Goal: Transaction & Acquisition: Book appointment/travel/reservation

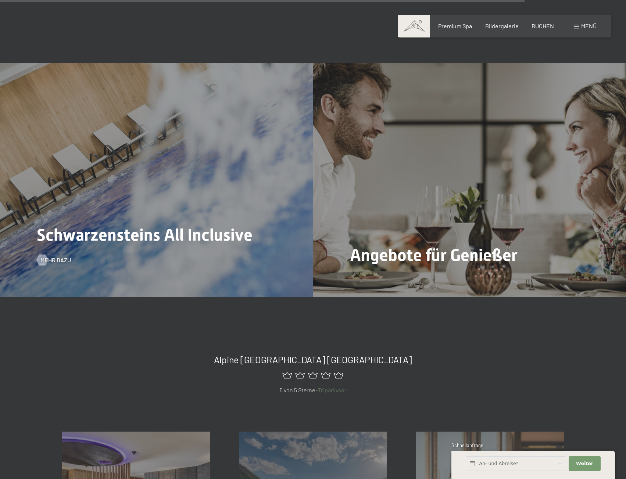
scroll to position [3235, 0]
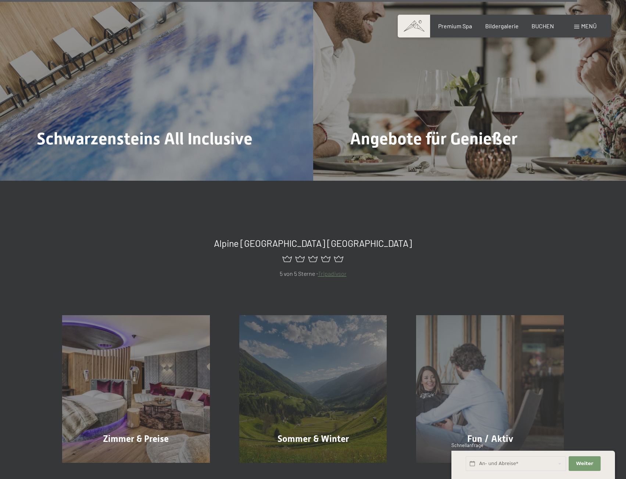
click at [586, 27] on span "Menü" at bounding box center [588, 25] width 15 height 7
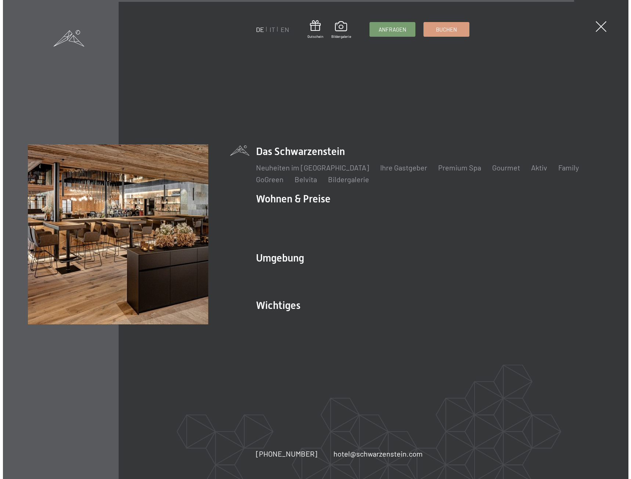
scroll to position [3250, 0]
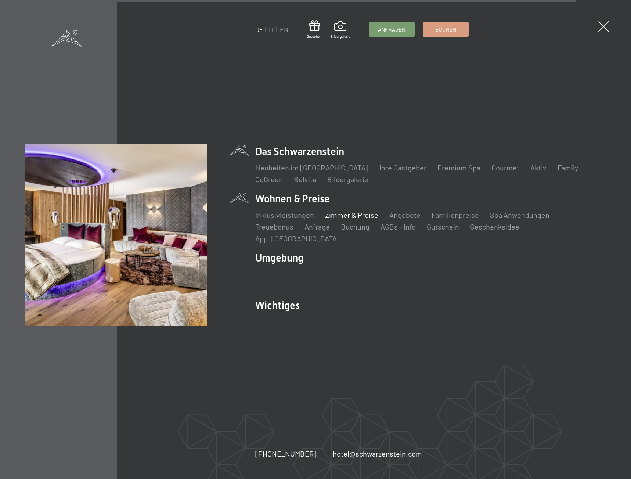
click at [333, 219] on link "Zimmer & Preise" at bounding box center [351, 215] width 53 height 9
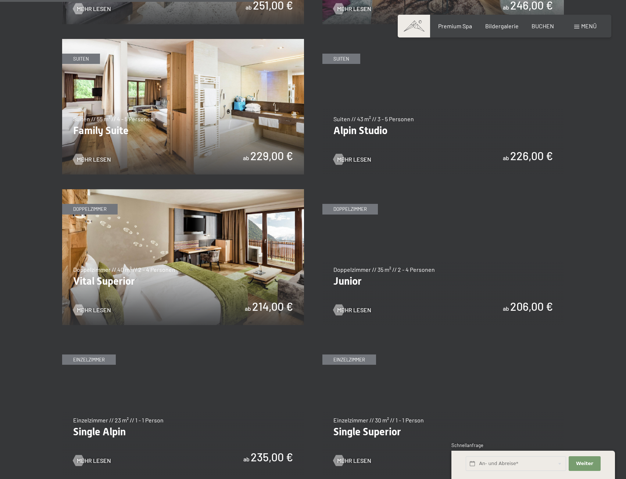
scroll to position [882, 0]
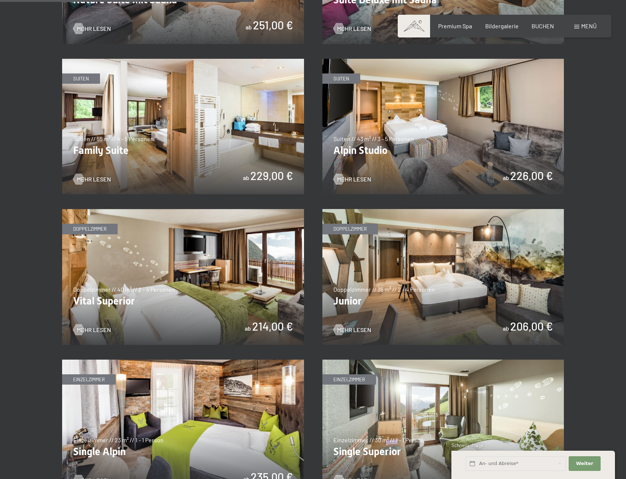
click at [176, 319] on img at bounding box center [183, 277] width 242 height 136
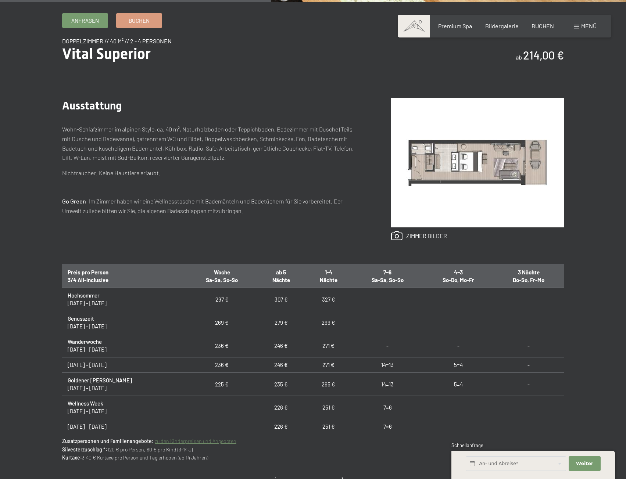
scroll to position [294, 0]
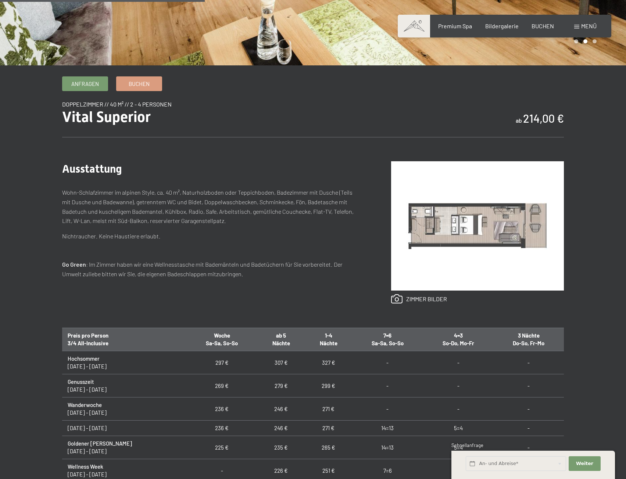
click at [438, 271] on img at bounding box center [477, 225] width 173 height 129
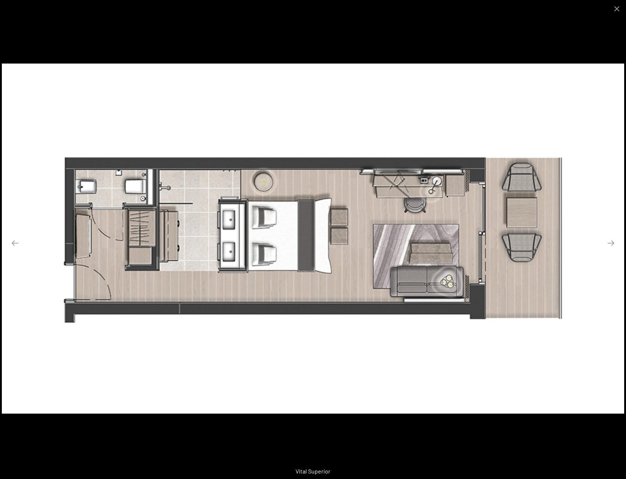
drag, startPoint x: 533, startPoint y: 225, endPoint x: 317, endPoint y: 229, distance: 216.2
click at [407, 228] on img at bounding box center [313, 239] width 622 height 350
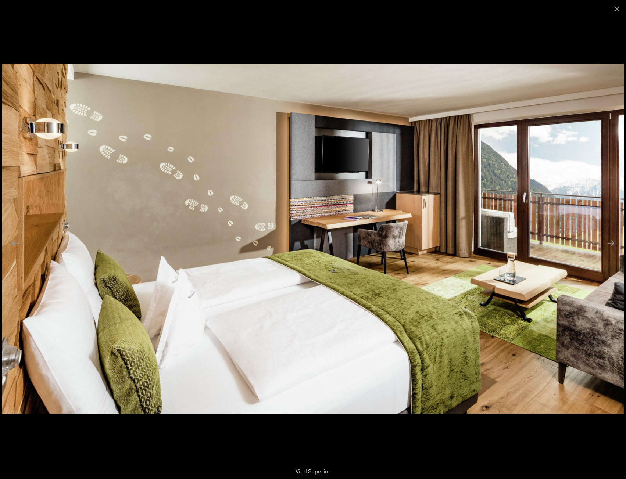
drag, startPoint x: 486, startPoint y: 229, endPoint x: 344, endPoint y: 240, distance: 142.3
click at [387, 236] on img at bounding box center [313, 239] width 622 height 350
drag, startPoint x: 504, startPoint y: 237, endPoint x: 315, endPoint y: 261, distance: 190.4
click at [359, 257] on img at bounding box center [313, 239] width 622 height 350
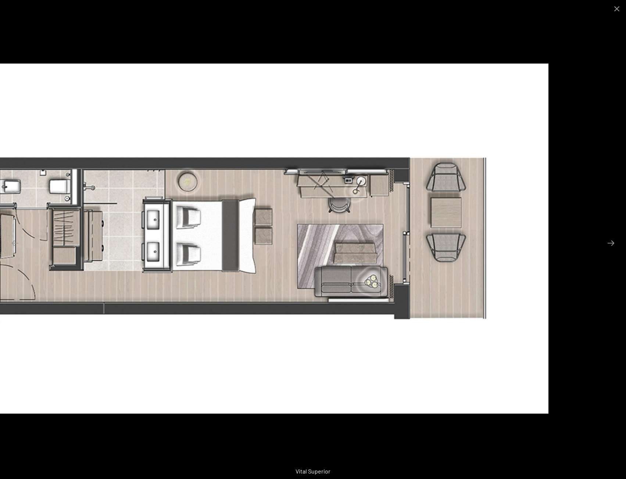
drag, startPoint x: 437, startPoint y: 247, endPoint x: 195, endPoint y: 263, distance: 242.4
click at [319, 253] on img at bounding box center [237, 239] width 622 height 350
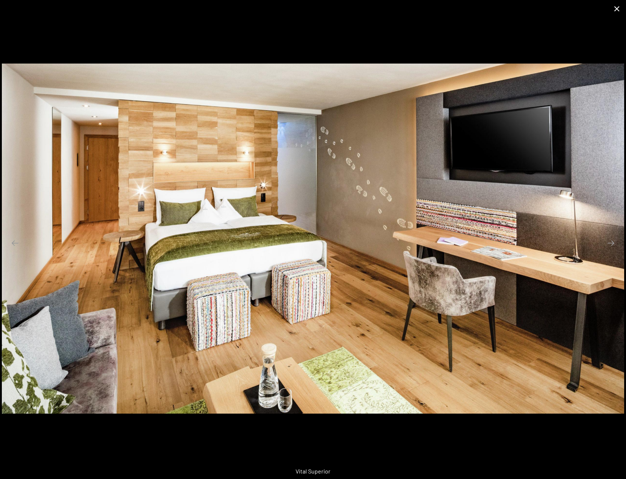
click at [616, 8] on button "Close gallery" at bounding box center [617, 8] width 18 height 17
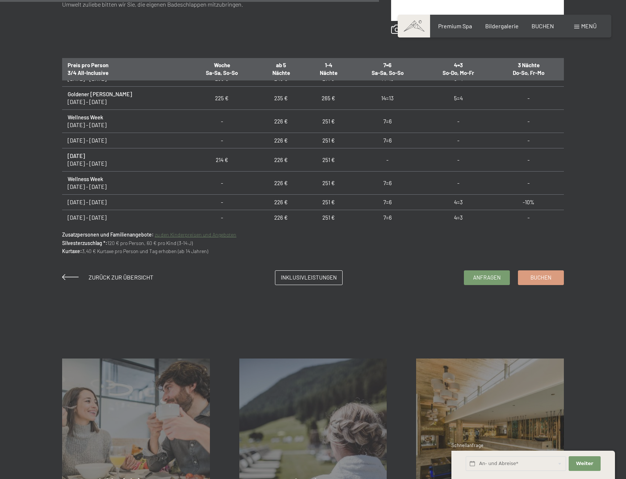
scroll to position [74, 0]
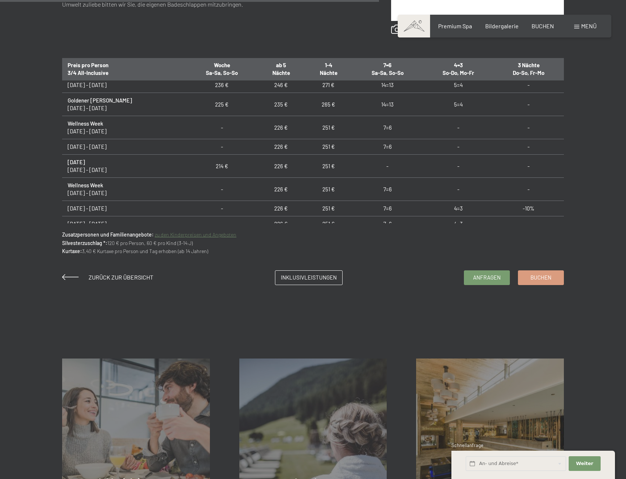
click at [391, 300] on div "Anfragen Buchen Doppelzimmer // 40 m² // 2 - 4 Personen Vital Superior ab 214,0…" at bounding box center [313, 59] width 626 height 526
